Goal: Task Accomplishment & Management: Complete application form

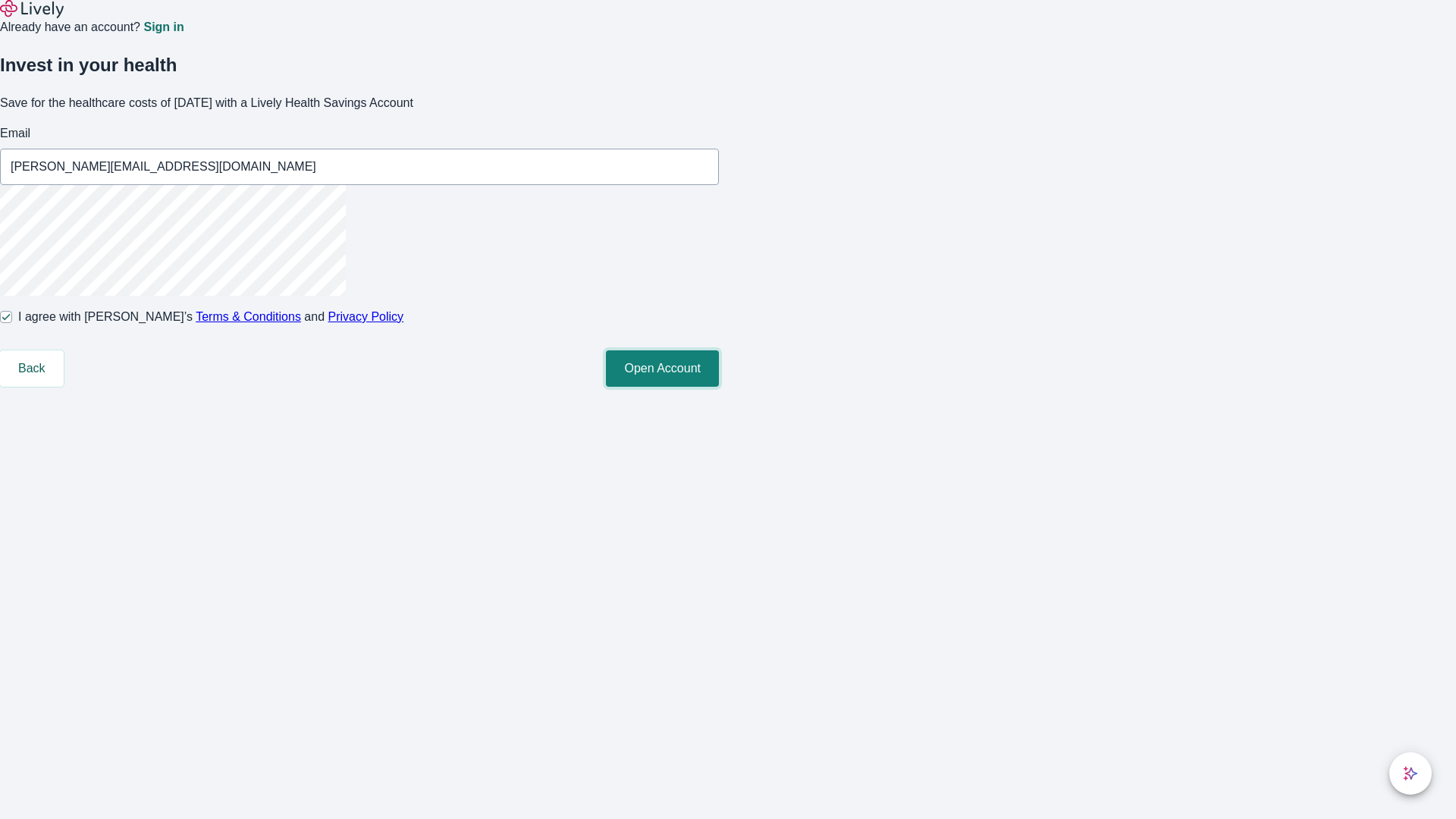
click at [719, 386] on button "Open Account" at bounding box center [662, 368] width 113 height 36
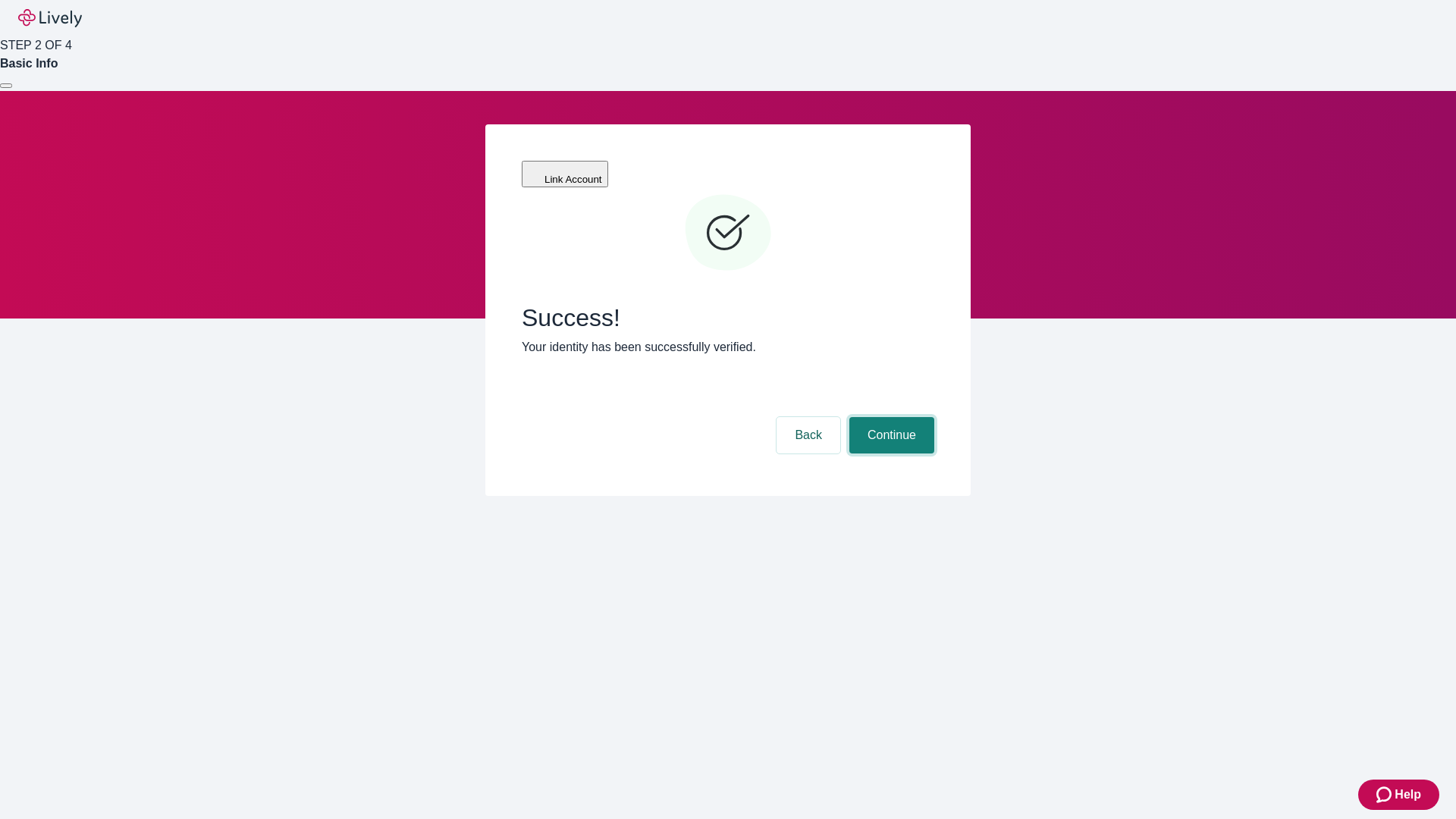
click at [890, 417] on button "Continue" at bounding box center [891, 435] width 85 height 36
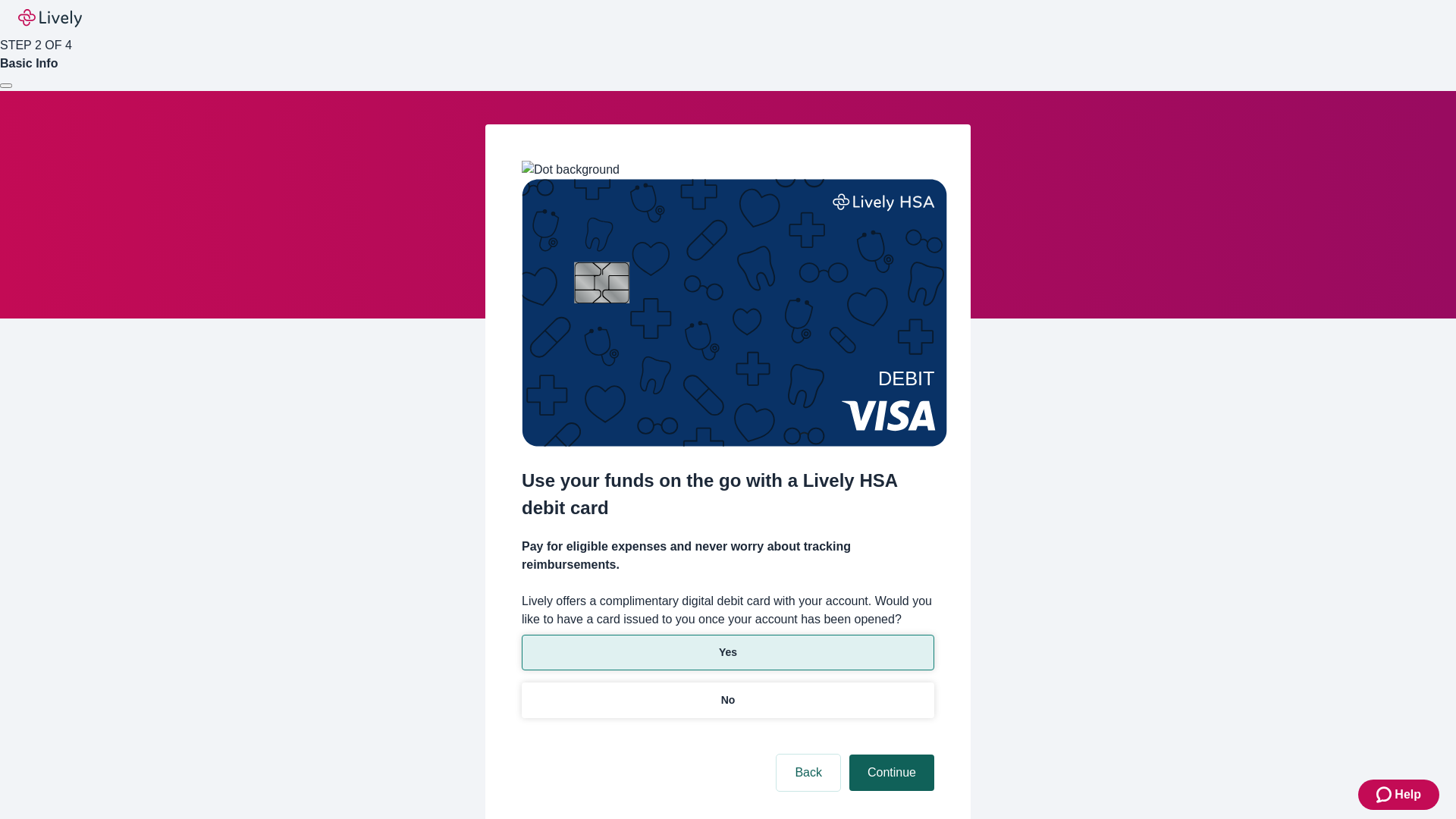
click at [727, 644] on p "Yes" at bounding box center [728, 652] width 19 height 16
click at [890, 754] on button "Continue" at bounding box center [891, 772] width 85 height 36
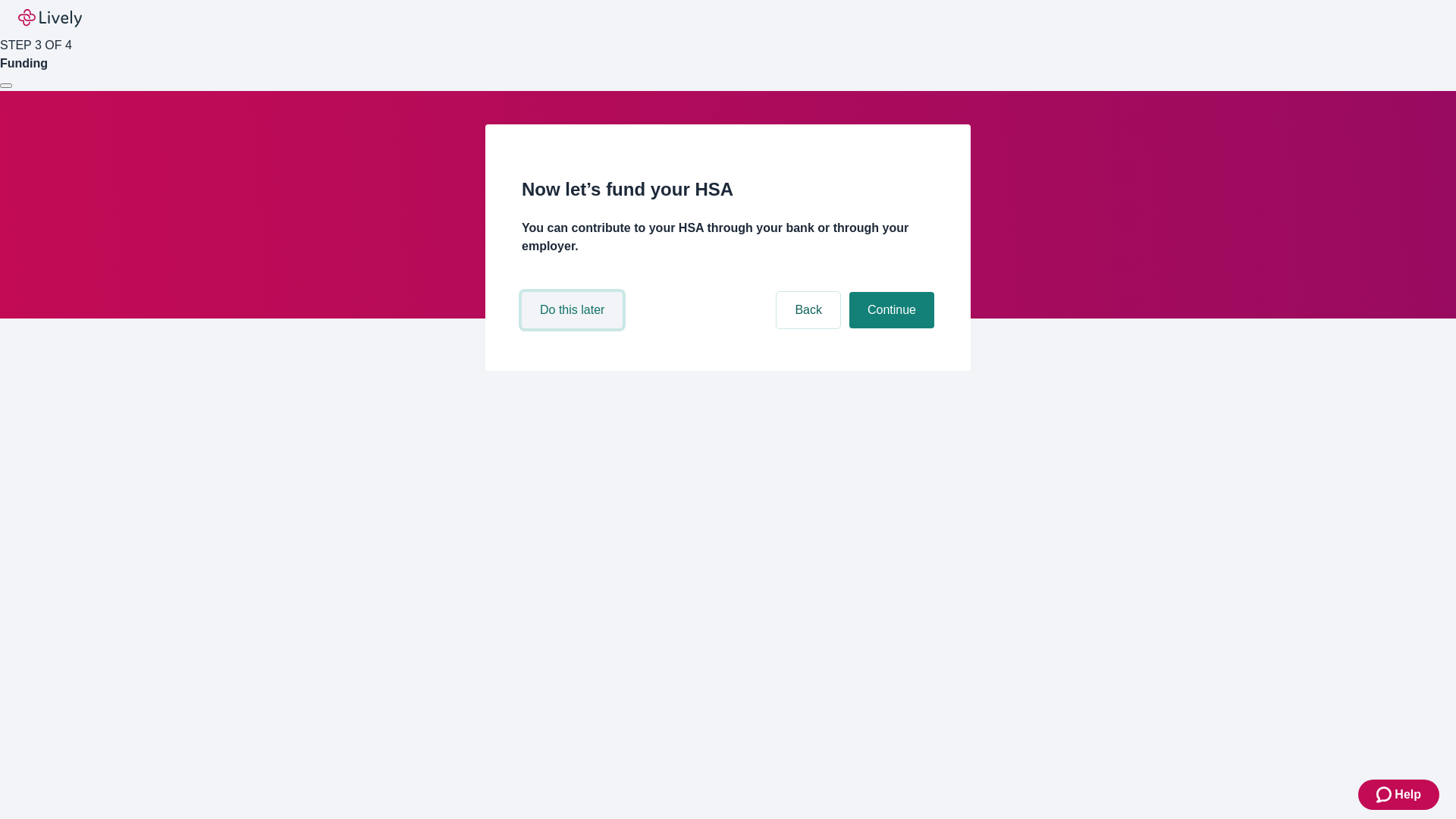
click at [574, 328] on button "Do this later" at bounding box center [572, 310] width 101 height 36
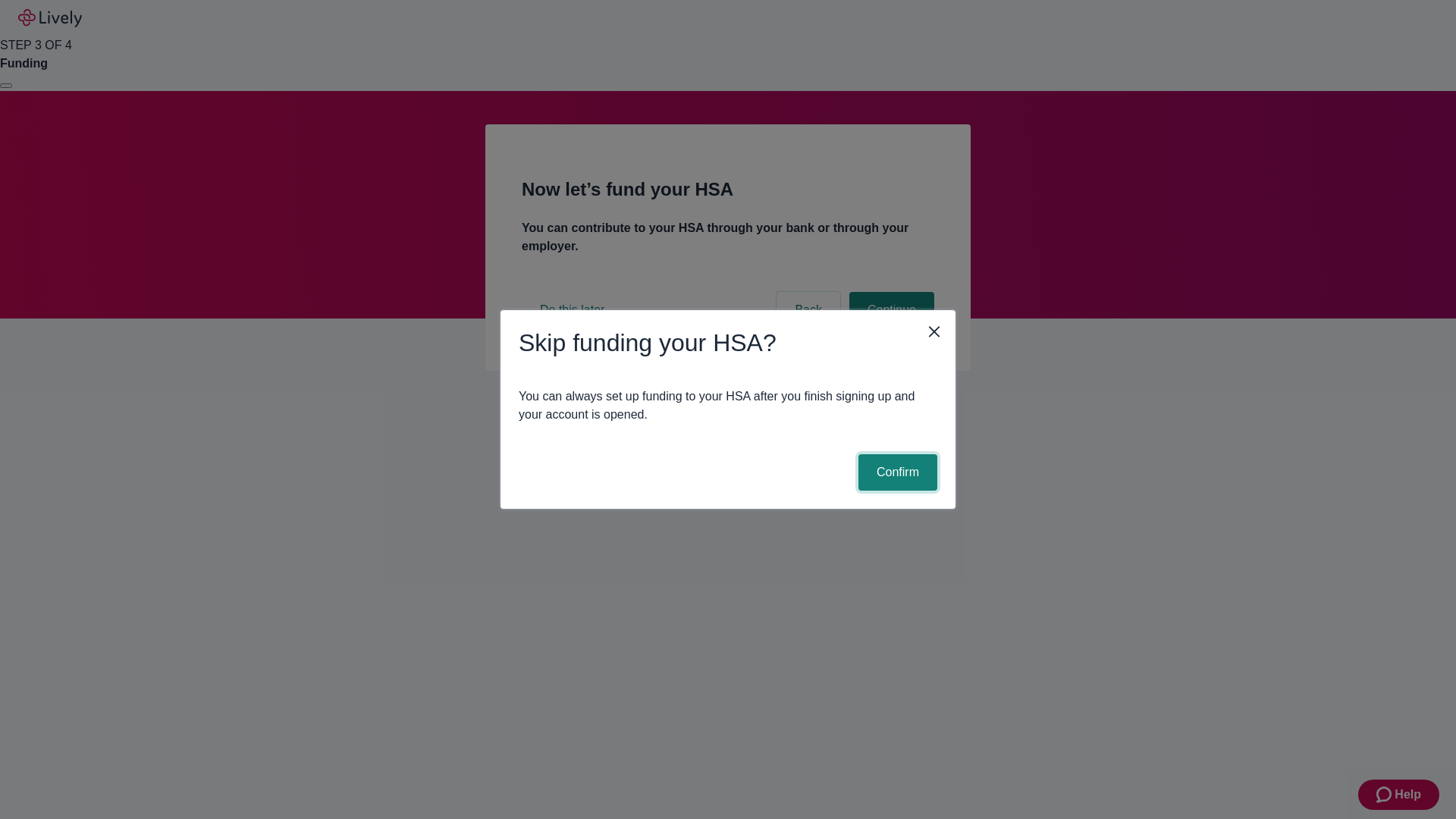
click at [895, 472] on button "Confirm" at bounding box center [898, 472] width 79 height 36
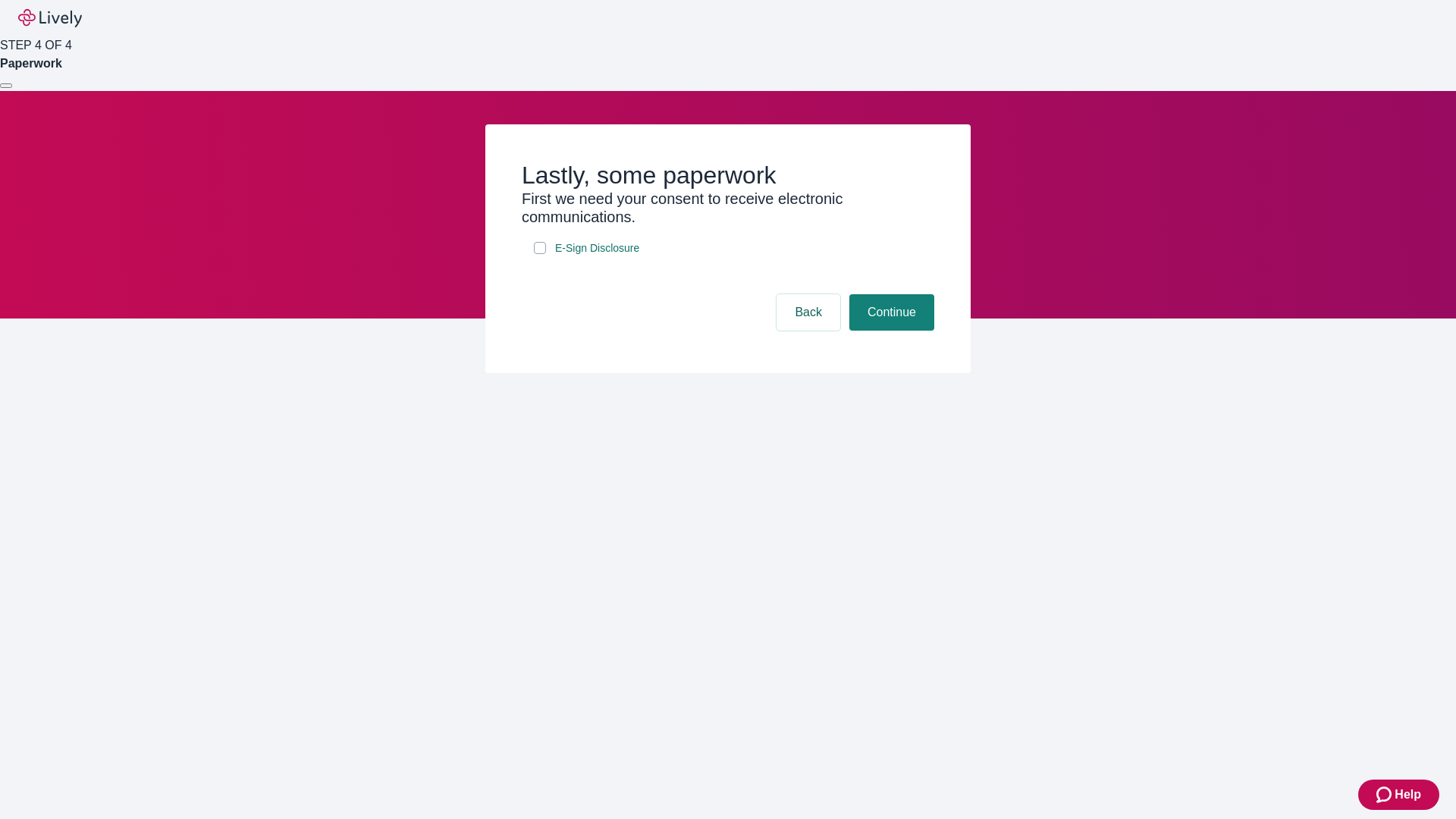
click at [540, 254] on input "E-Sign Disclosure" at bounding box center [540, 247] width 12 height 12
checkbox input "true"
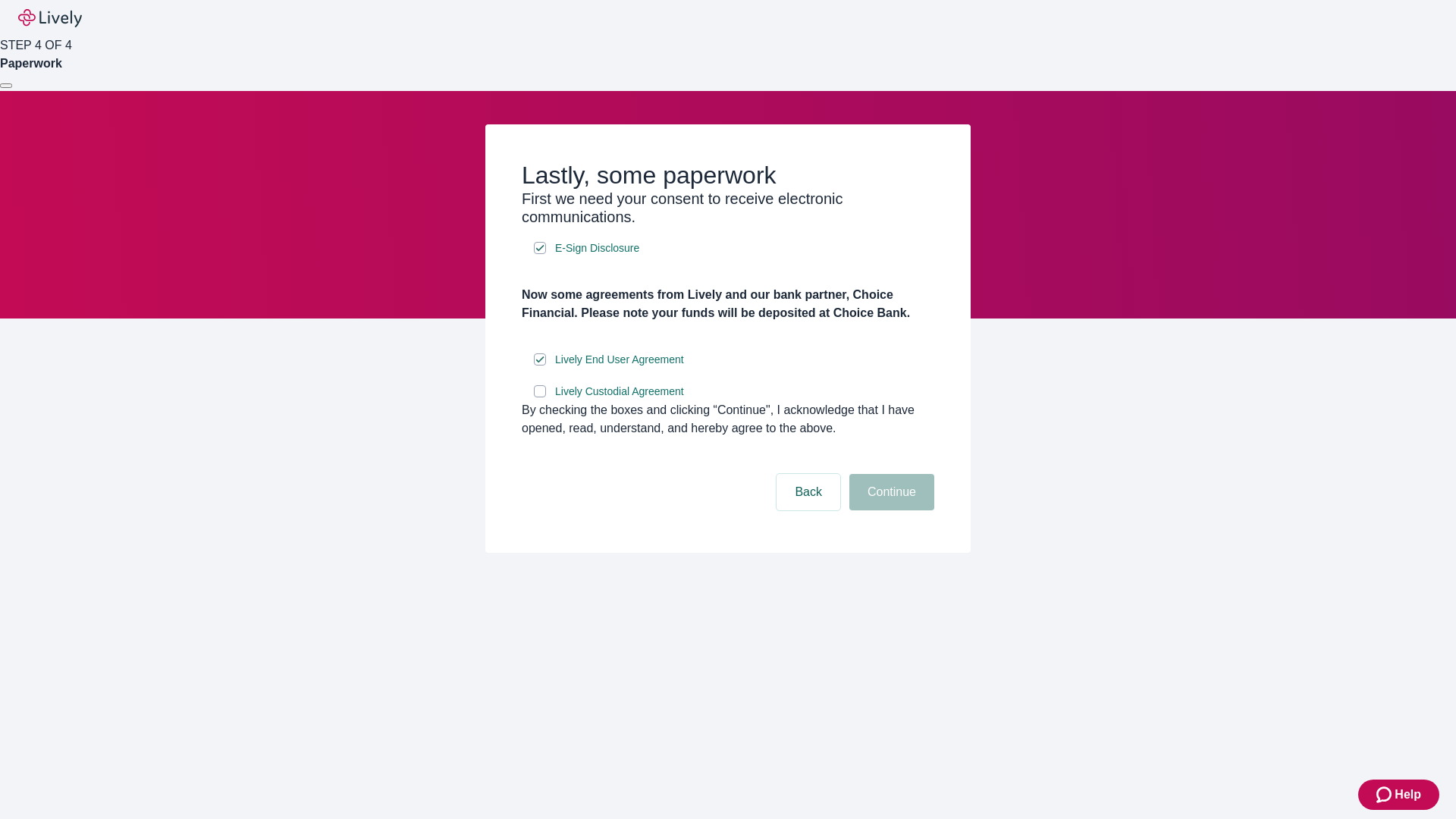
click at [540, 397] on input "Lively Custodial Agreement" at bounding box center [540, 391] width 12 height 12
checkbox input "true"
click at [890, 510] on button "Continue" at bounding box center [891, 492] width 85 height 36
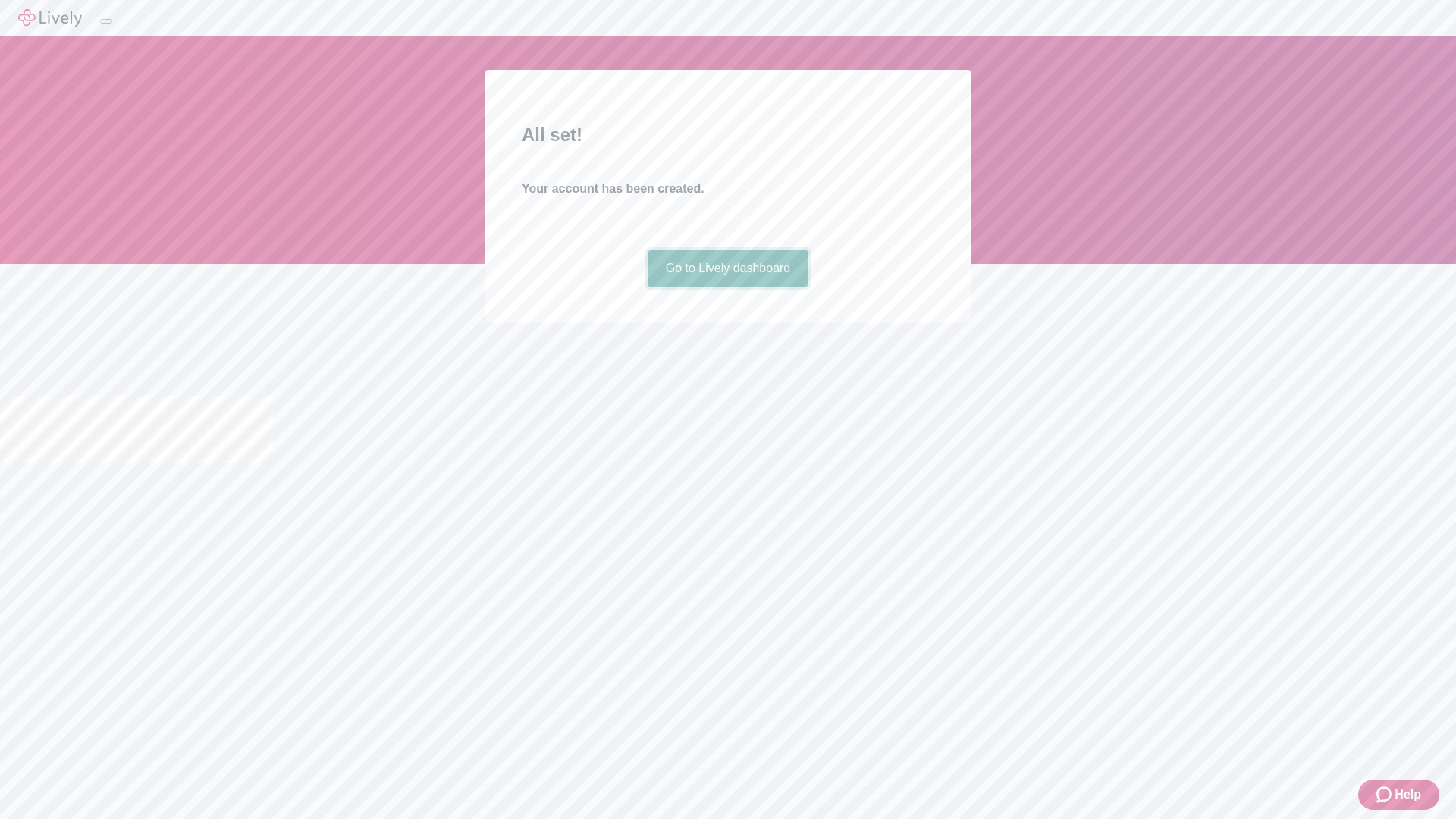
click at [727, 286] on link "Go to Lively dashboard" at bounding box center [729, 268] width 162 height 36
